Goal: Book appointment/travel/reservation

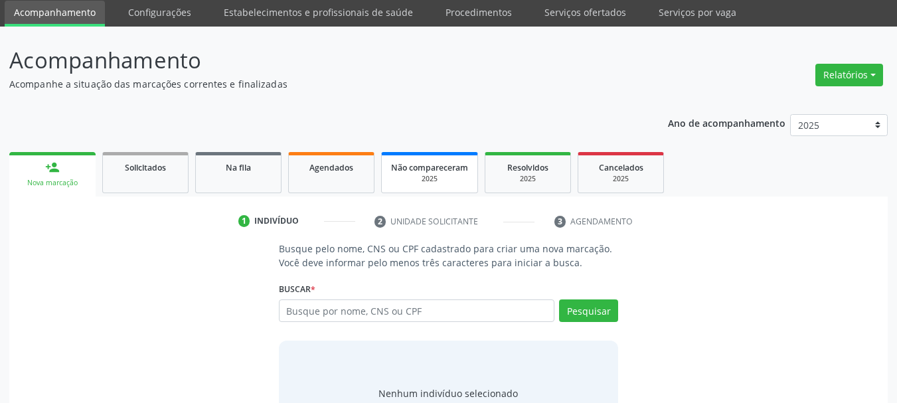
scroll to position [66, 0]
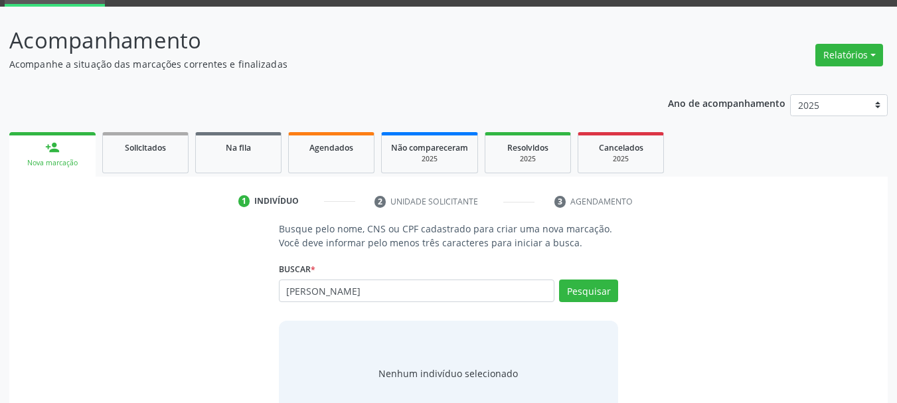
type input "[PERSON_NAME]"
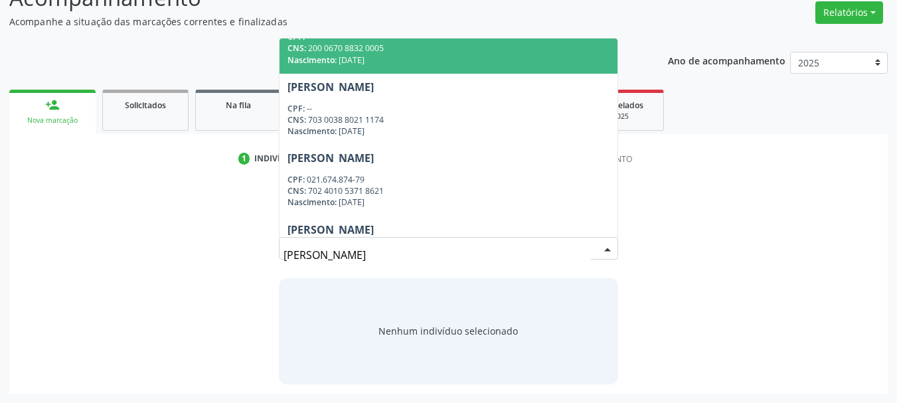
scroll to position [199, 0]
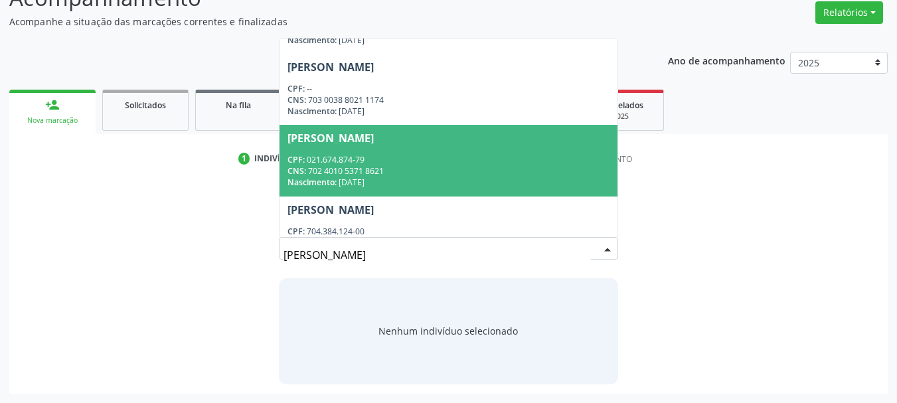
click at [433, 173] on div "CNS: 702 4010 5371 8621" at bounding box center [448, 170] width 323 height 11
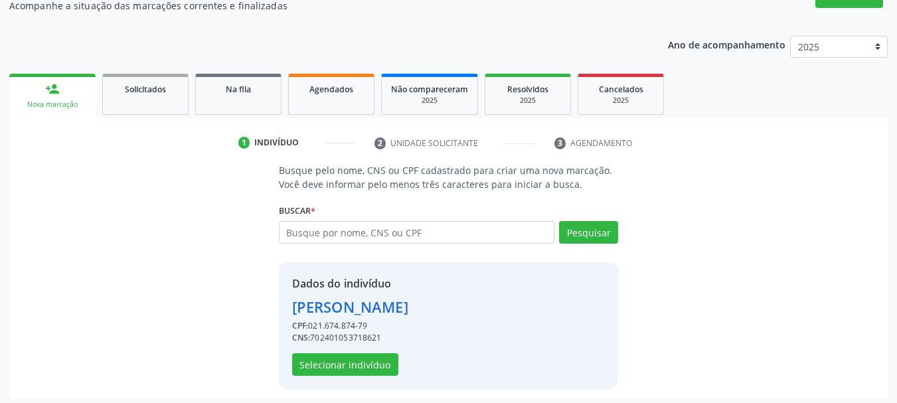
scroll to position [129, 0]
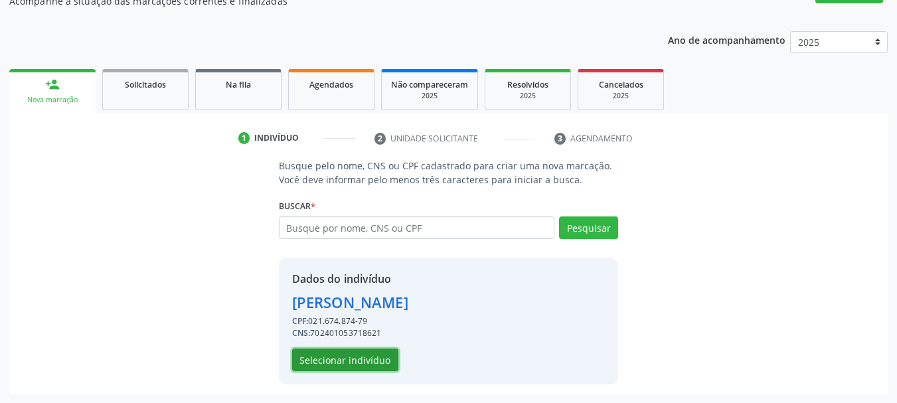
click at [344, 363] on button "Selecionar indivíduo" at bounding box center [345, 359] width 106 height 23
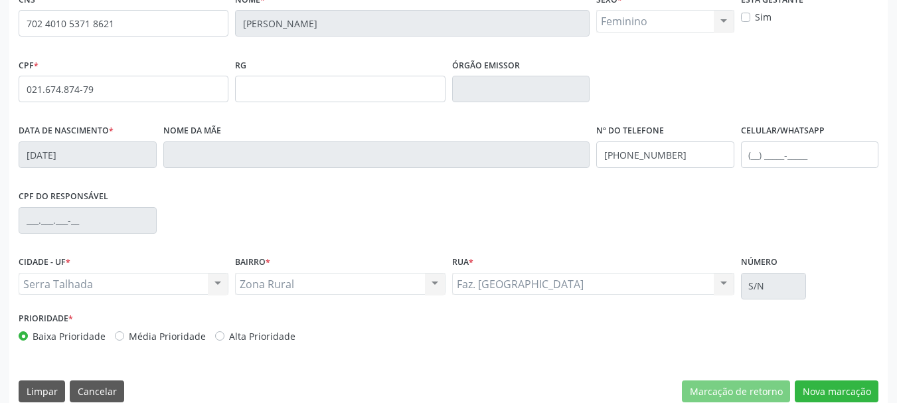
scroll to position [317, 0]
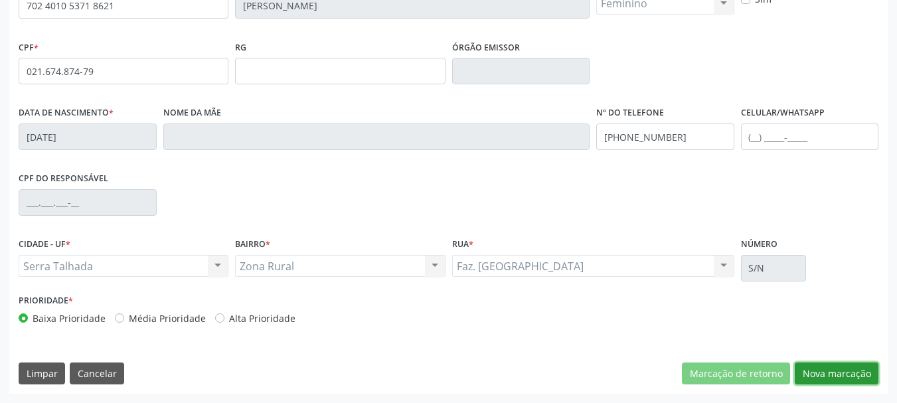
click at [863, 375] on button "Nova marcação" at bounding box center [836, 373] width 84 height 23
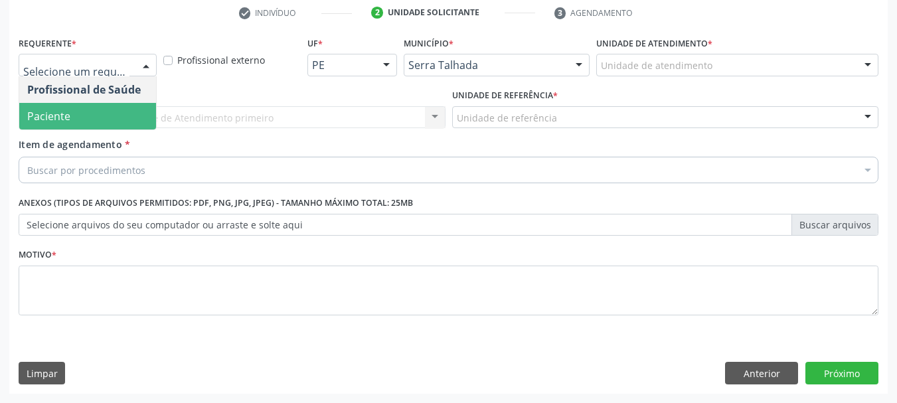
click at [56, 121] on span "Paciente" at bounding box center [48, 116] width 43 height 15
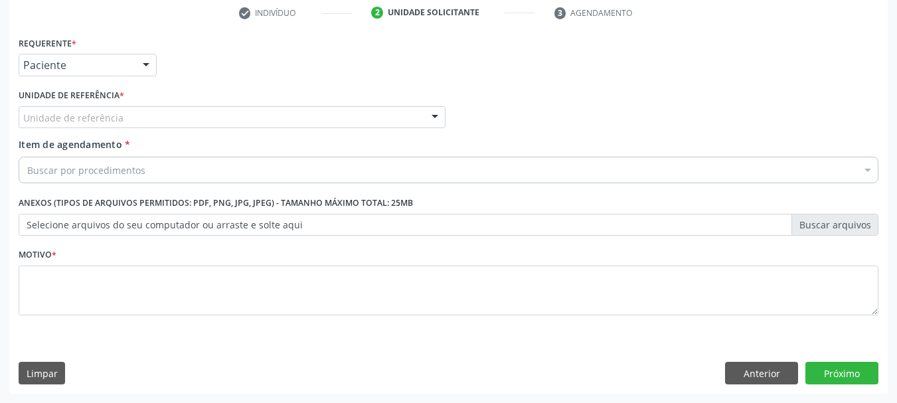
click at [56, 102] on label "Unidade de referência *" at bounding box center [72, 96] width 106 height 21
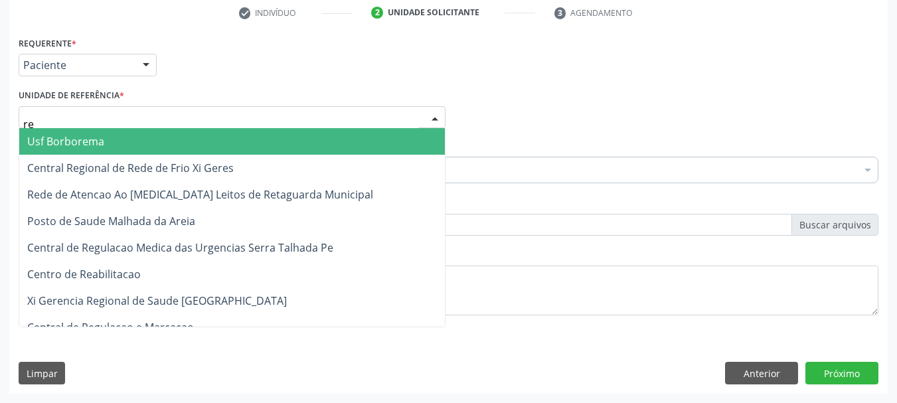
type input "rea"
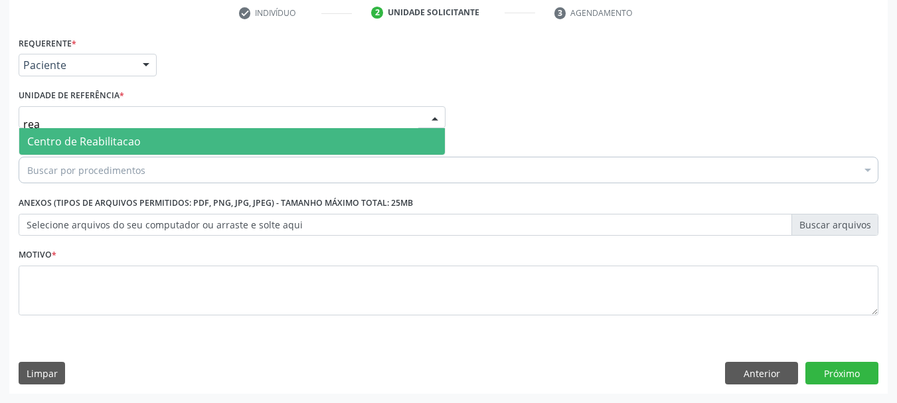
click at [77, 148] on span "Centro de Reabilitacao" at bounding box center [83, 141] width 113 height 15
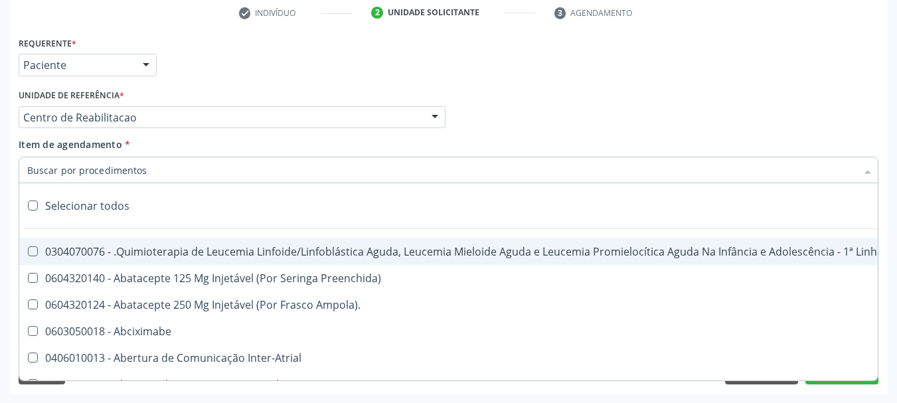
type input "a"
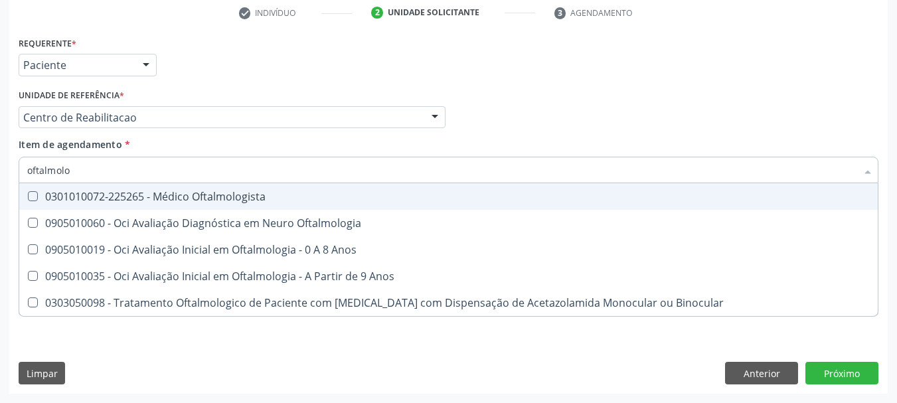
type input "oftalmolog"
click at [102, 192] on div "0301010072-225265 - Médico Oftalmologista" at bounding box center [448, 196] width 842 height 11
click at [83, 198] on div "0301010072-225265 - Médico Oftalmologista" at bounding box center [448, 196] width 842 height 11
checkbox Oftalmologista "true"
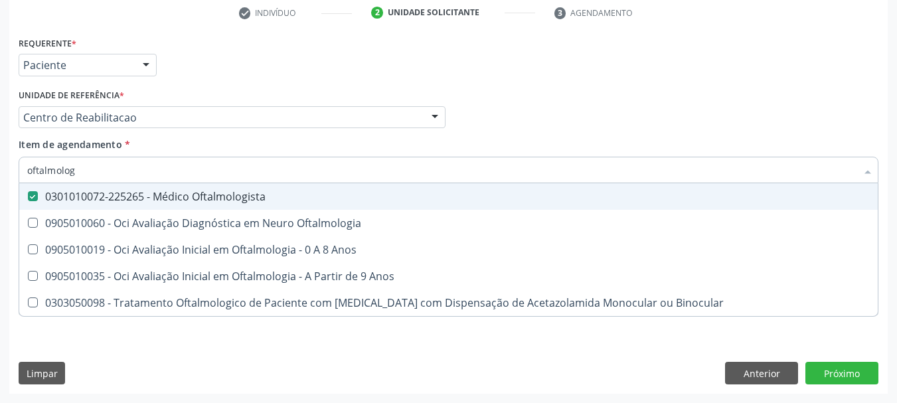
click at [288, 66] on div "Requerente * Paciente Profissional de Saúde Paciente Nenhum resultado encontrad…" at bounding box center [448, 59] width 866 height 52
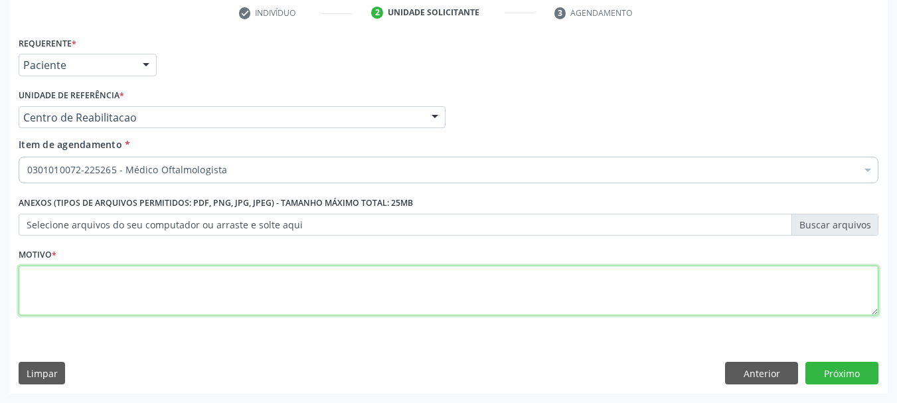
click at [98, 298] on textarea at bounding box center [449, 290] width 860 height 50
type textarea "a"
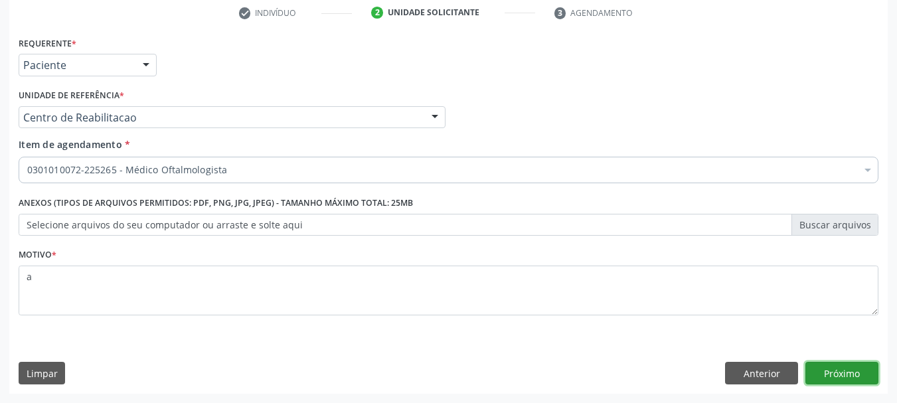
click at [839, 381] on button "Próximo" at bounding box center [841, 373] width 73 height 23
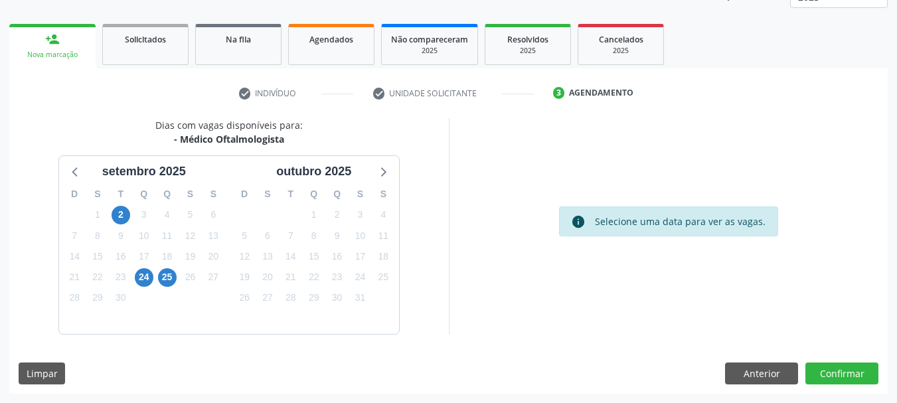
click at [131, 279] on div "23" at bounding box center [120, 277] width 23 height 21
click at [137, 279] on span "24" at bounding box center [144, 277] width 19 height 19
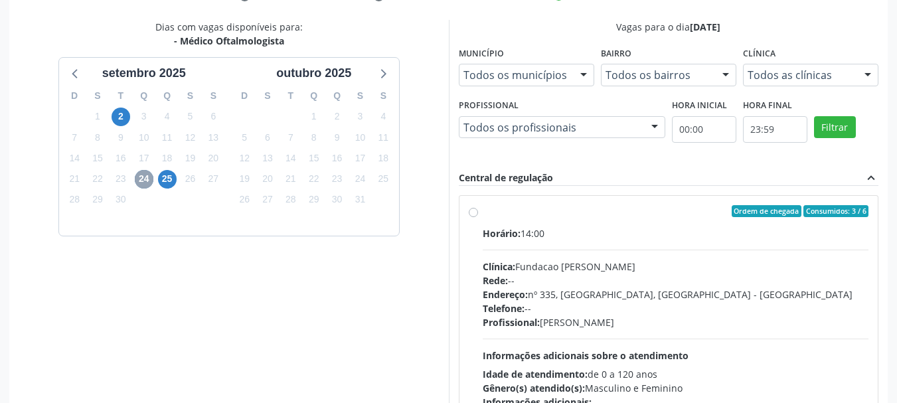
scroll to position [307, 0]
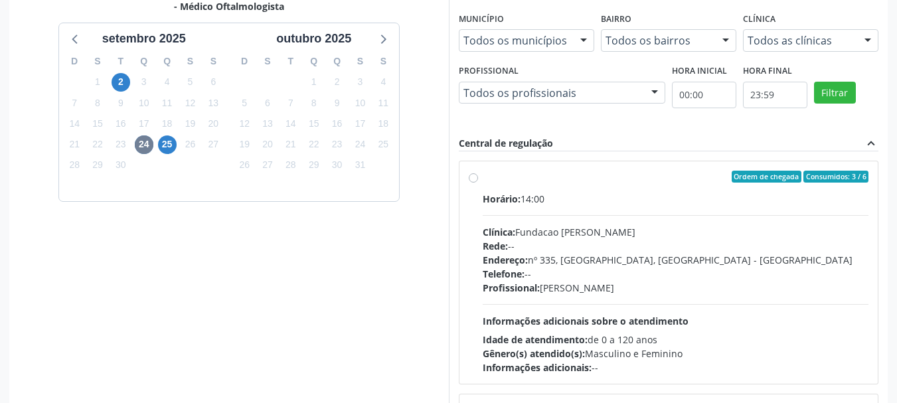
click at [582, 224] on div "Horário: 14:00 Clínica: Fundacao Altino Ventura Rede: -- Endereço: [STREET_ADDR…" at bounding box center [676, 283] width 386 height 183
click at [478, 183] on input "Ordem de chegada Consumidos: 3 / 6 Horário: 14:00 Clínica: Fundacao [PERSON_NAM…" at bounding box center [473, 177] width 9 height 12
radio input "true"
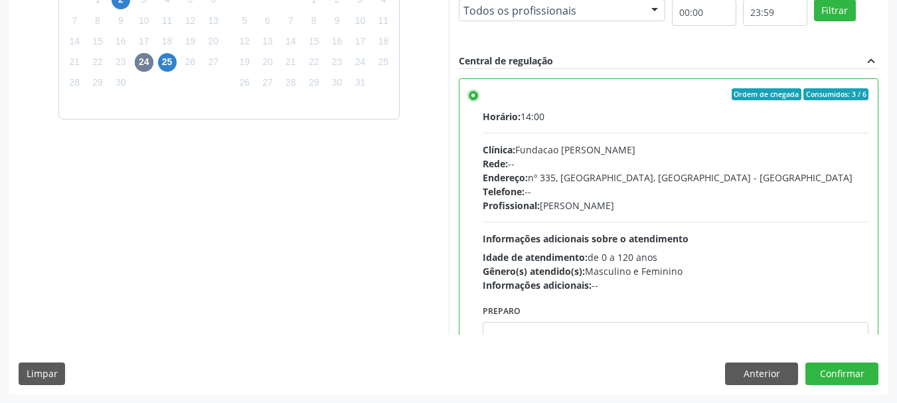
scroll to position [390, 0]
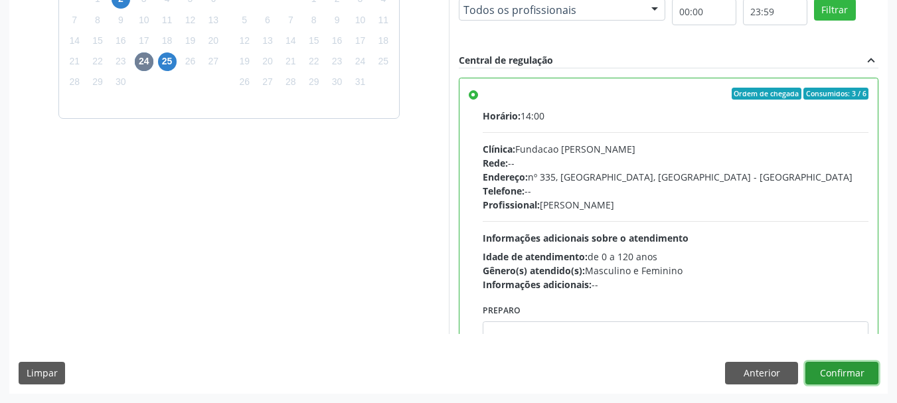
click at [817, 373] on button "Confirmar" at bounding box center [841, 373] width 73 height 23
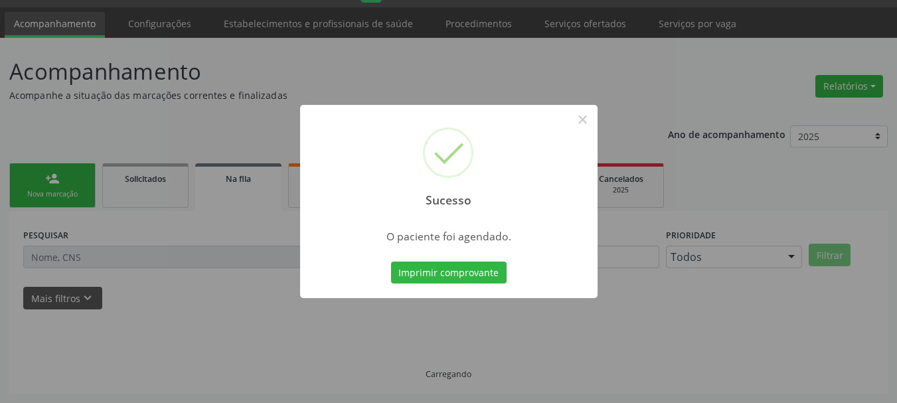
scroll to position [35, 0]
click at [450, 264] on button "Imprimir comprovante" at bounding box center [448, 273] width 115 height 23
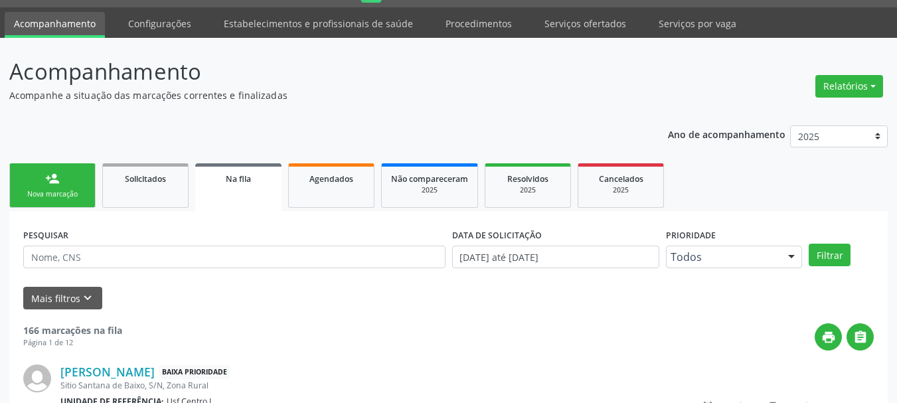
click at [79, 194] on div "Nova marcação" at bounding box center [52, 194] width 66 height 10
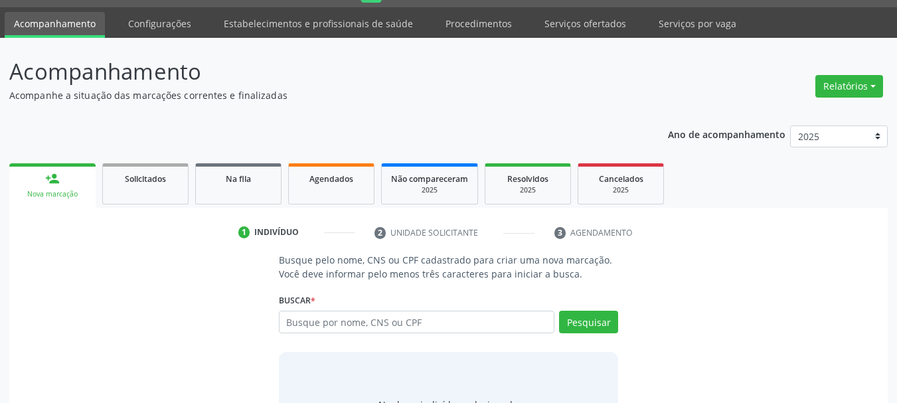
click at [369, 336] on div "Busque por nome, CNS ou CPF Nenhum resultado encontrado para: " " Digite nome, …" at bounding box center [449, 327] width 340 height 32
click at [372, 319] on input "text" at bounding box center [417, 322] width 276 height 23
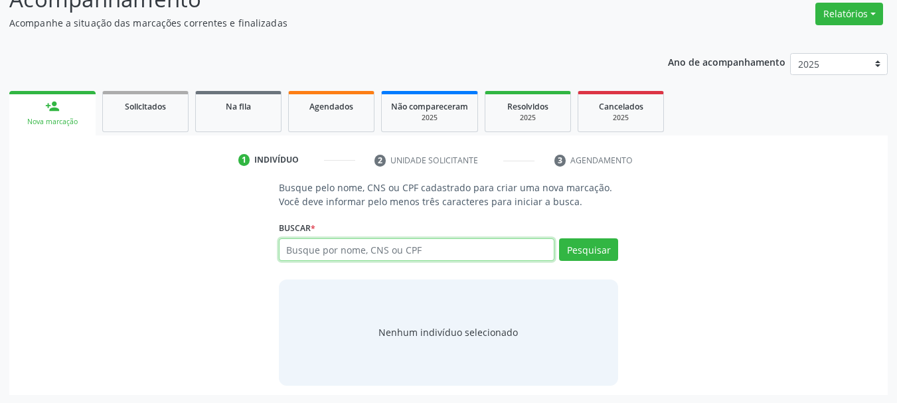
scroll to position [109, 0]
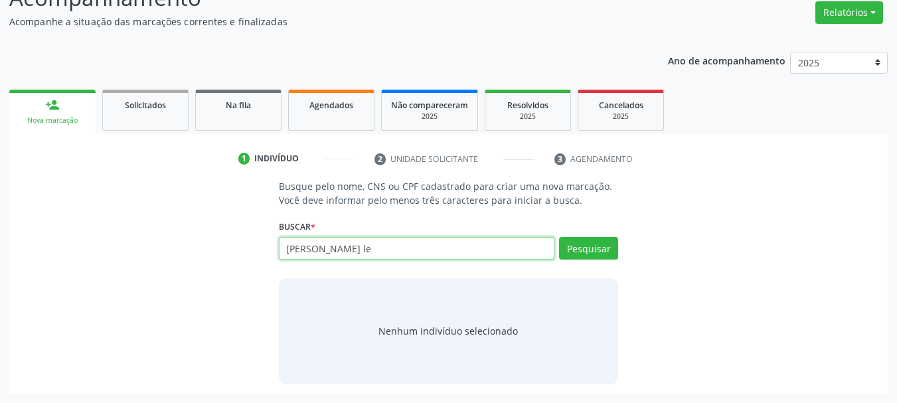
type input "[PERSON_NAME] le"
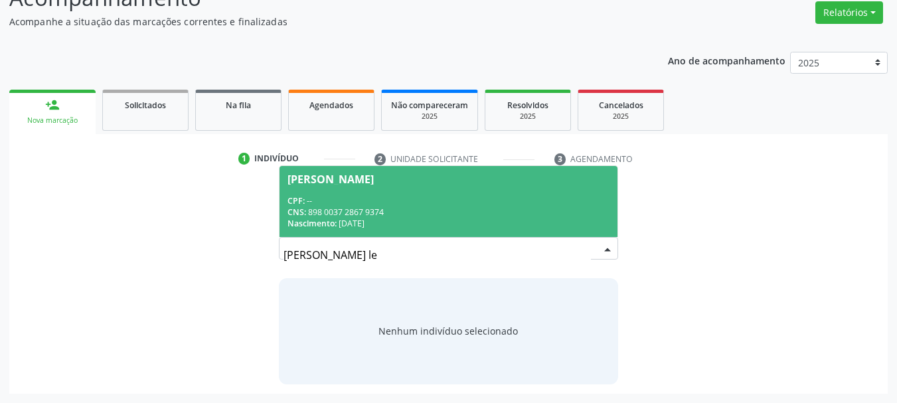
click at [461, 208] on div "CNS: 898 0037 2867 9374" at bounding box center [448, 211] width 323 height 11
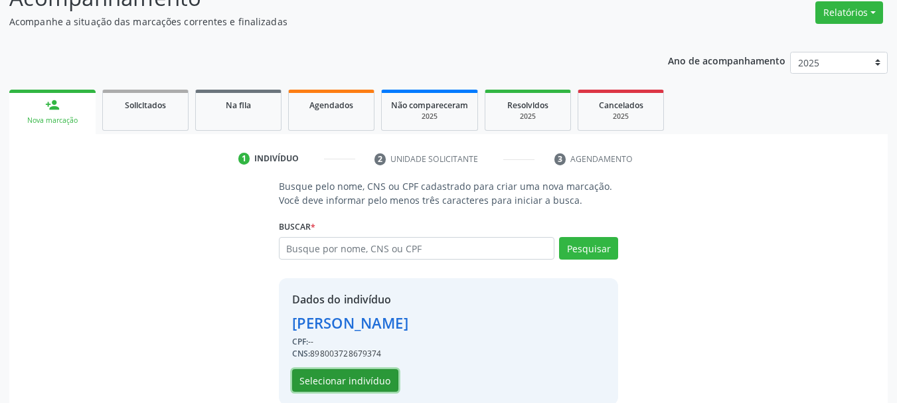
click at [372, 388] on button "Selecionar indivíduo" at bounding box center [345, 380] width 106 height 23
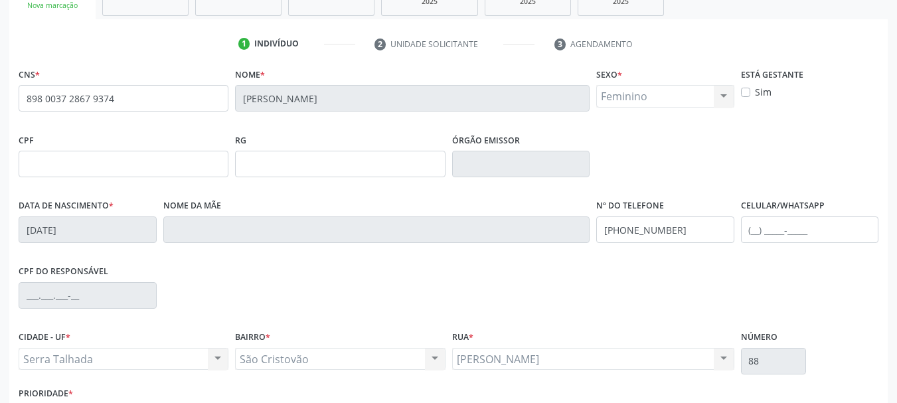
scroll to position [242, 0]
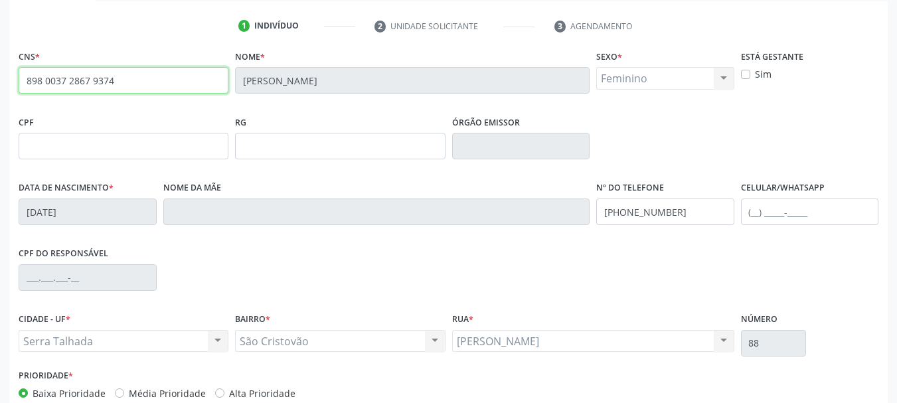
click at [75, 86] on input "898 0037 2867 9374" at bounding box center [124, 80] width 210 height 27
